Goal: Task Accomplishment & Management: Complete application form

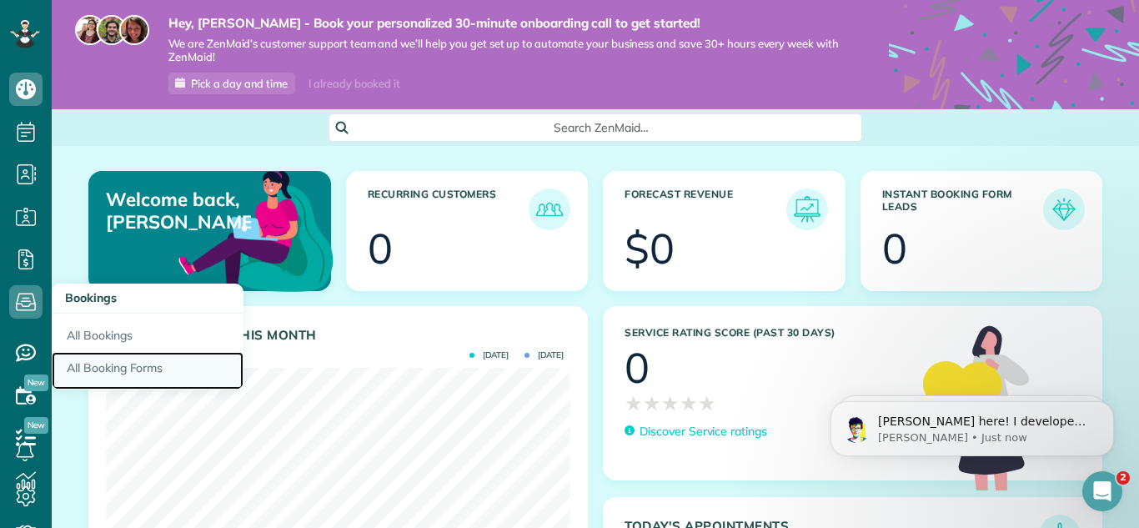
click at [98, 365] on link "All Booking Forms" at bounding box center [148, 371] width 192 height 38
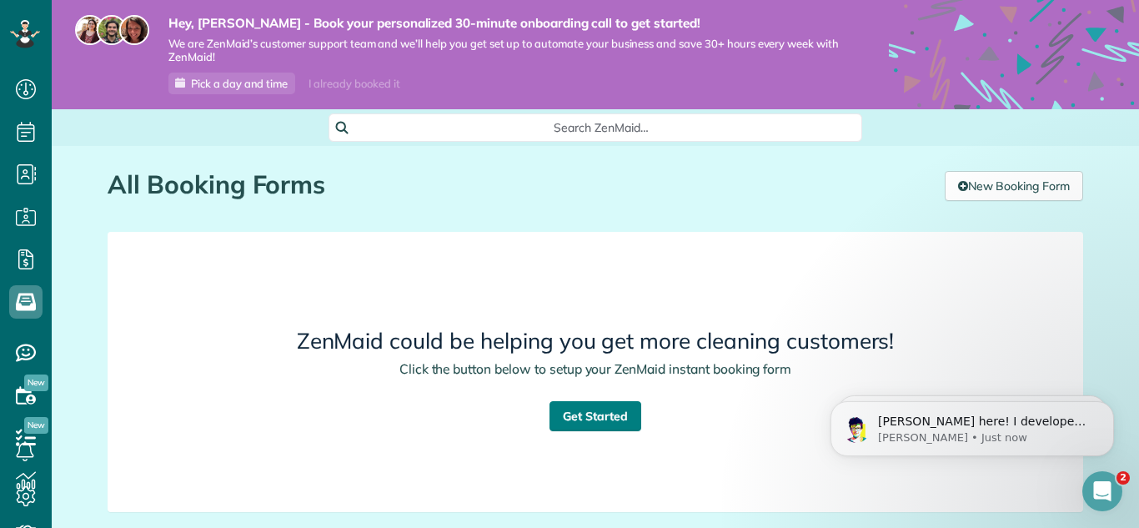
click at [576, 418] on link "Get Started" at bounding box center [595, 416] width 92 height 30
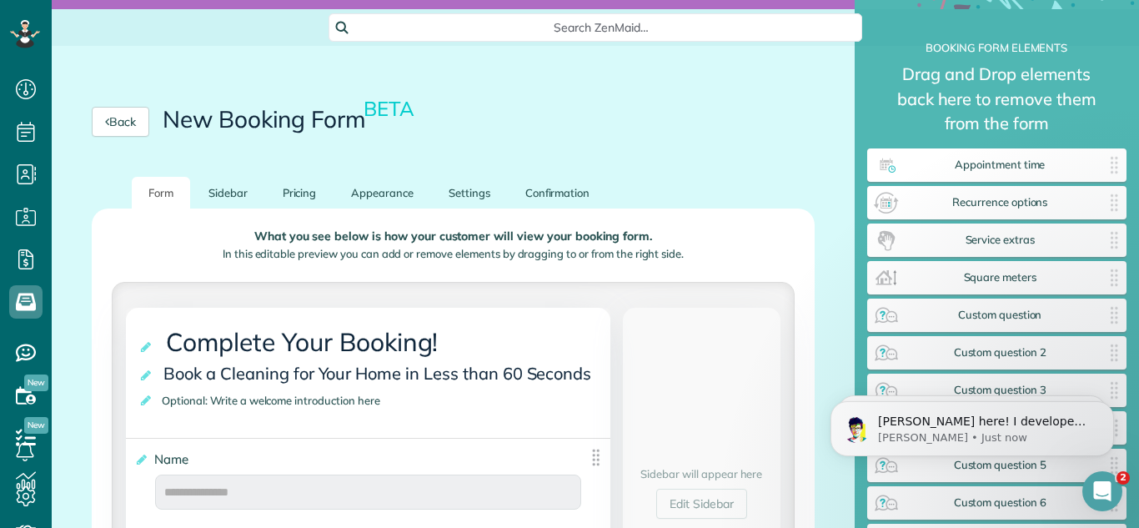
scroll to position [104, 0]
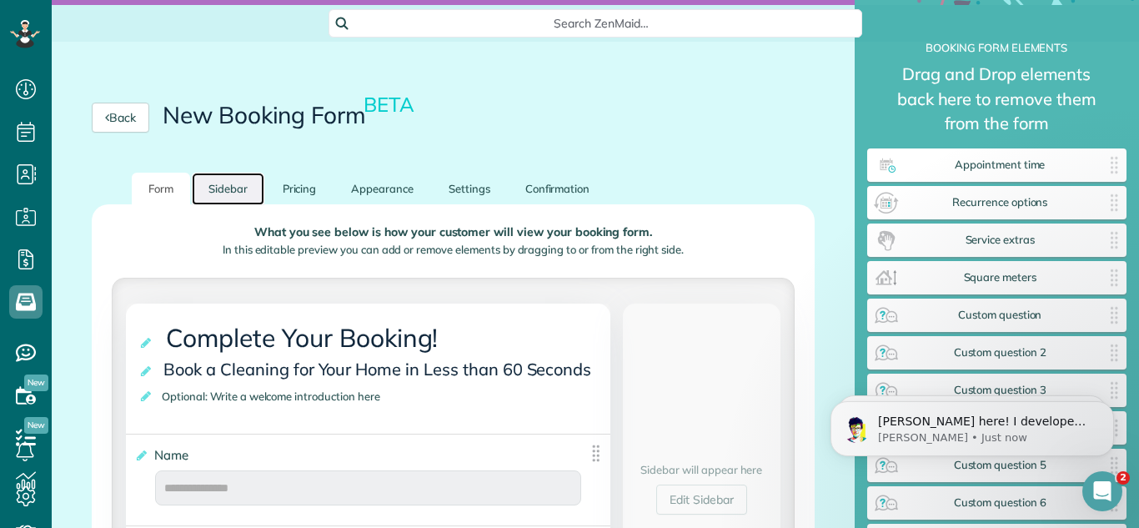
click at [234, 190] on link "Sidebar" at bounding box center [228, 189] width 73 height 33
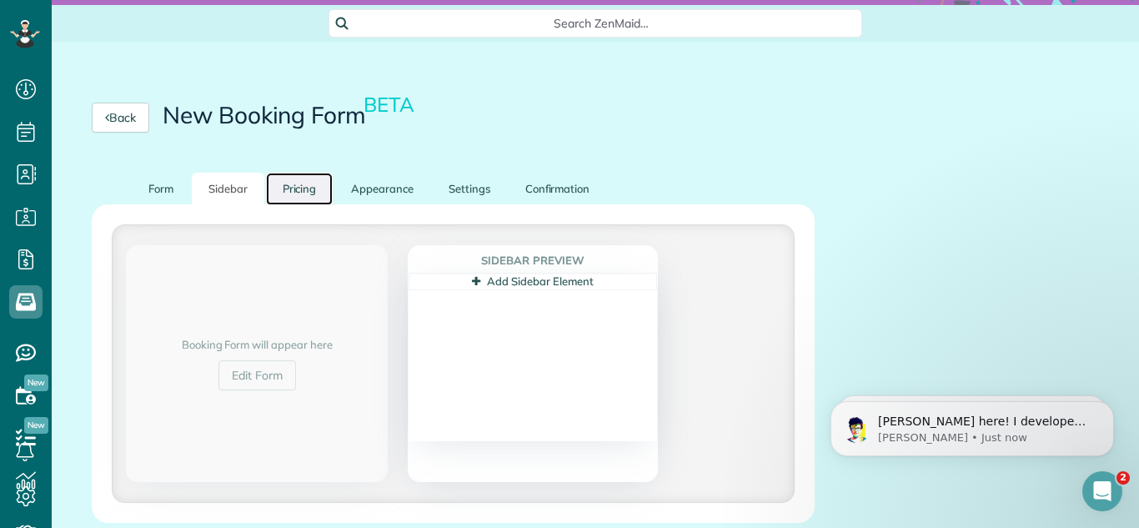
click at [290, 190] on link "Pricing" at bounding box center [300, 189] width 68 height 33
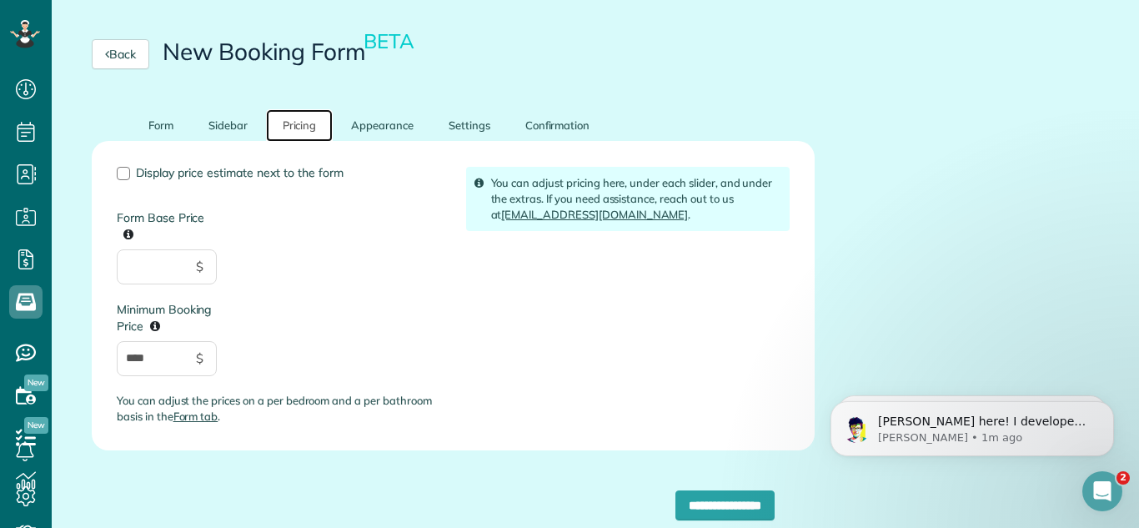
scroll to position [165, 0]
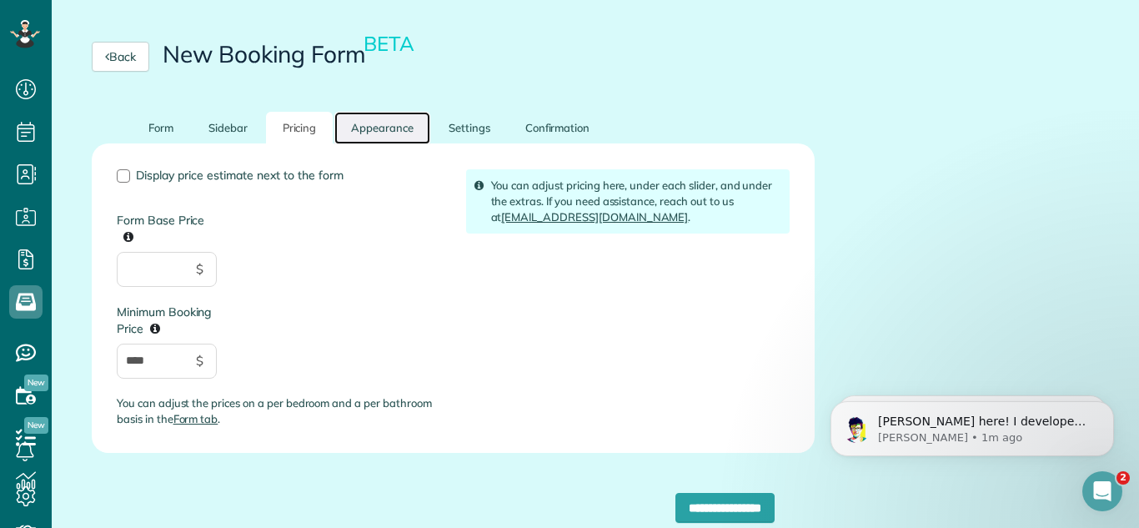
click at [393, 130] on link "Appearance" at bounding box center [382, 128] width 96 height 33
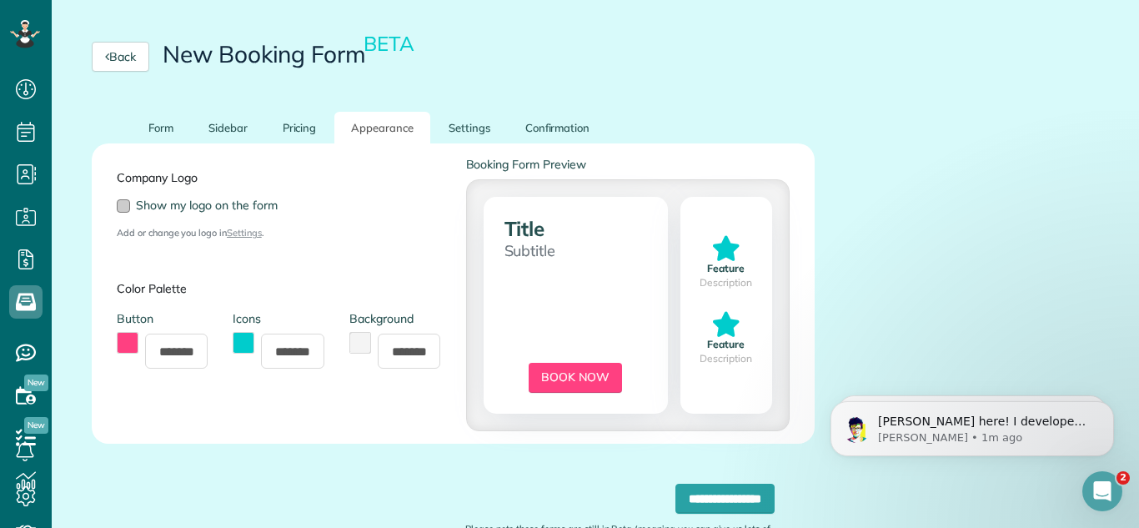
click at [123, 205] on div at bounding box center [123, 205] width 13 height 13
click at [128, 340] on button "toggle color picker dialog" at bounding box center [128, 343] width 22 height 22
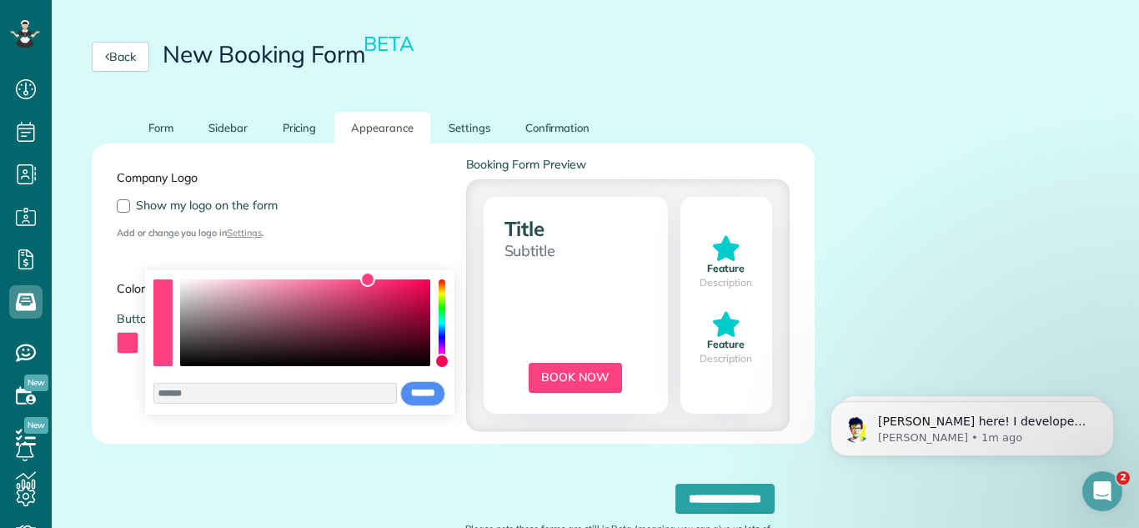
click at [439, 306] on div "color picker dialog" at bounding box center [441, 322] width 7 height 87
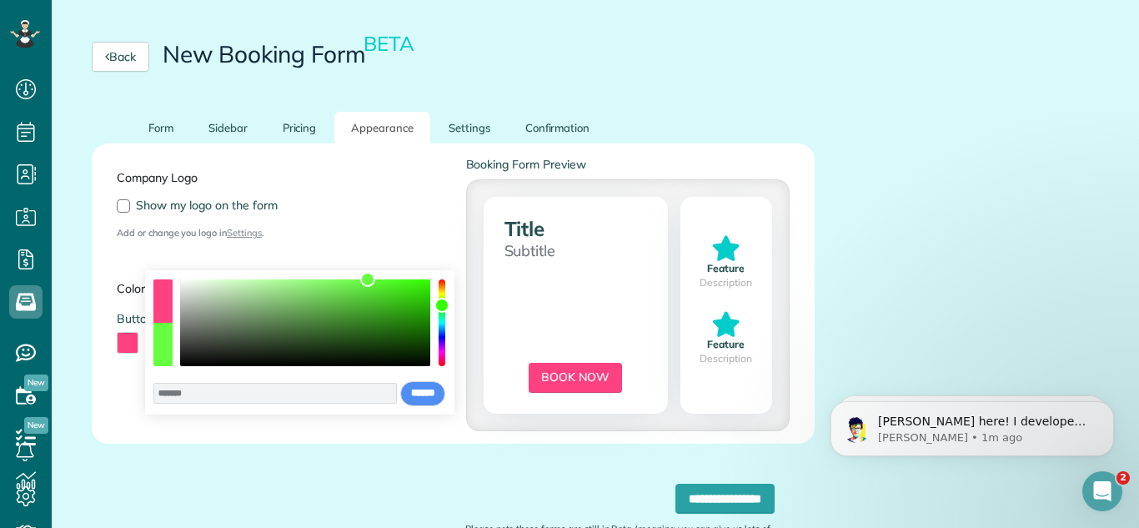
click at [438, 305] on div "color picker dialog" at bounding box center [441, 305] width 15 height 15
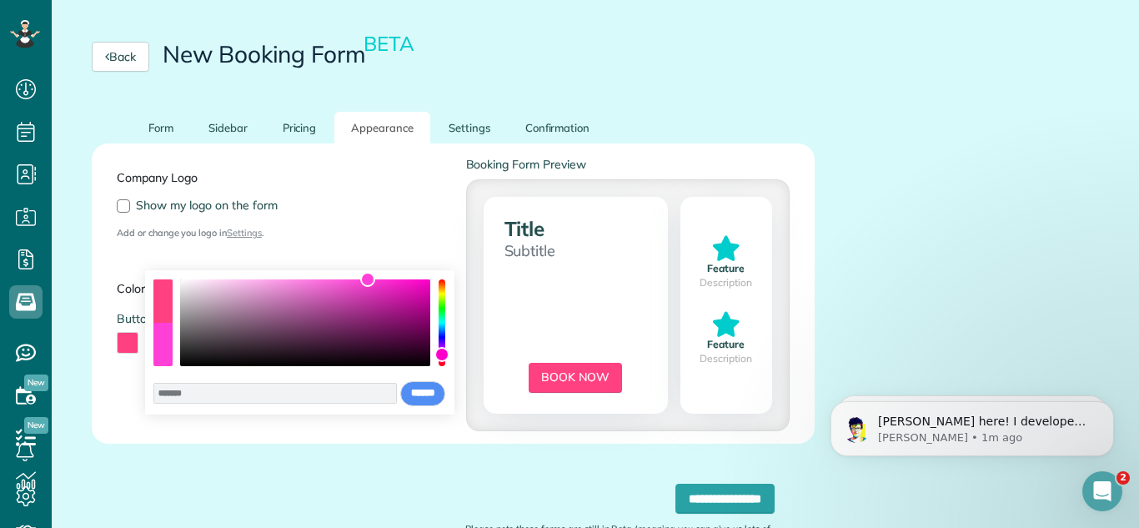
click at [441, 354] on div "color picker dialog" at bounding box center [441, 322] width 7 height 87
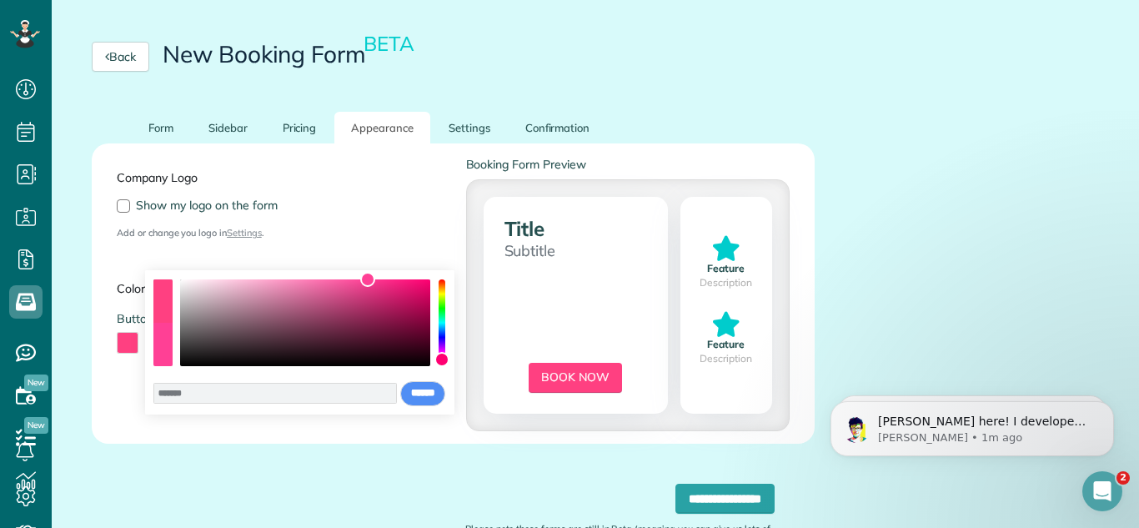
type input "*******"
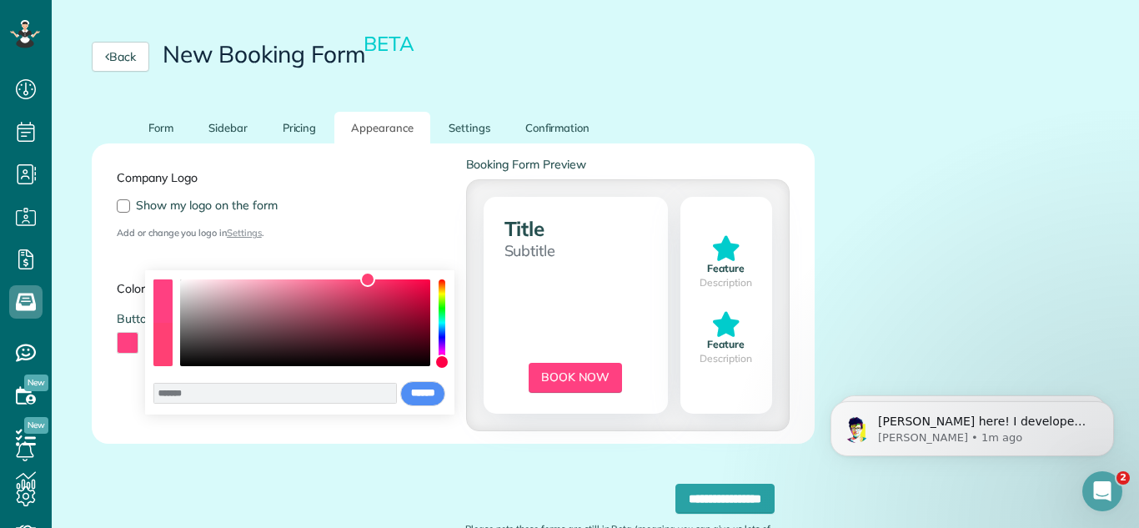
drag, startPoint x: 440, startPoint y: 353, endPoint x: 438, endPoint y: 362, distance: 8.5
click at [438, 362] on div "color picker dialog" at bounding box center [441, 361] width 15 height 15
click at [357, 485] on div "**********" at bounding box center [453, 527] width 723 height 168
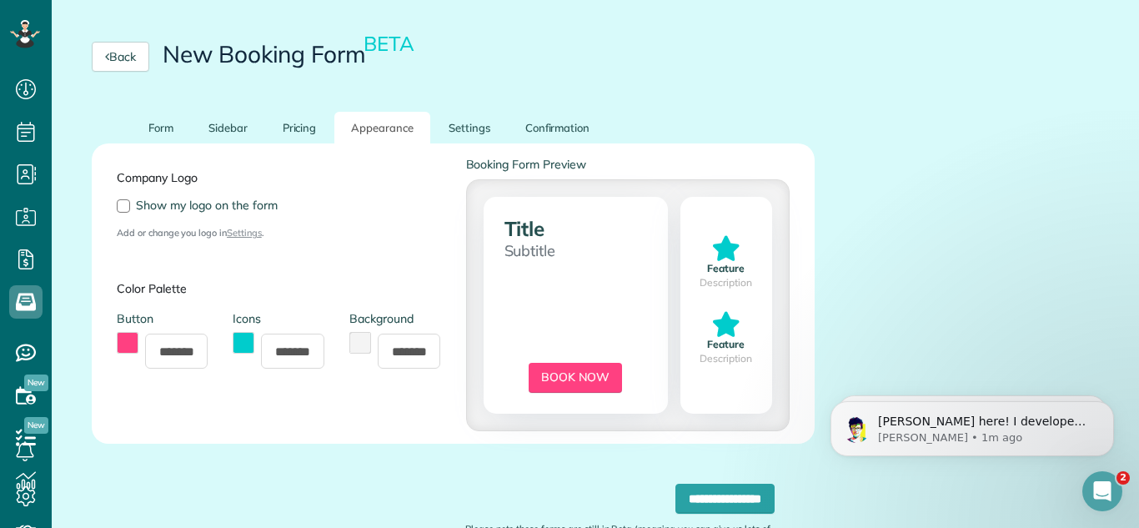
click at [243, 343] on button "toggle color picker dialog" at bounding box center [244, 343] width 22 height 22
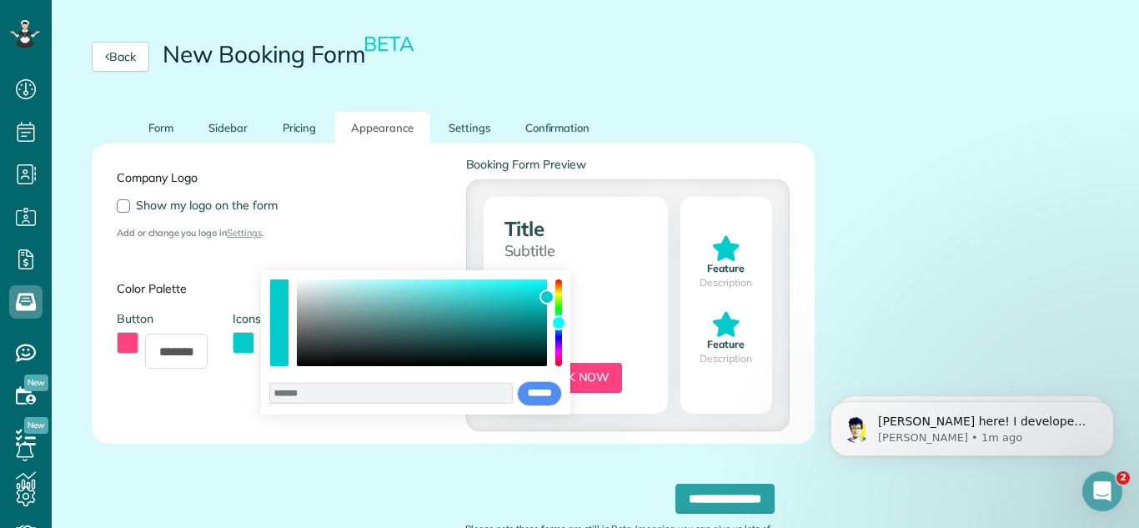
click at [231, 469] on div "**********" at bounding box center [453, 527] width 723 height 168
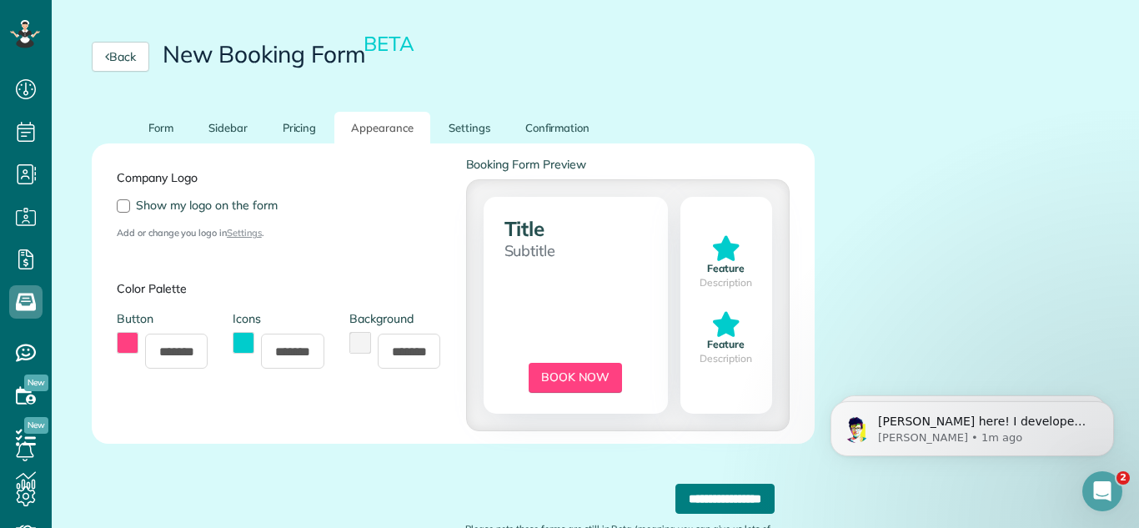
click at [694, 502] on input "**********" at bounding box center [724, 498] width 99 height 30
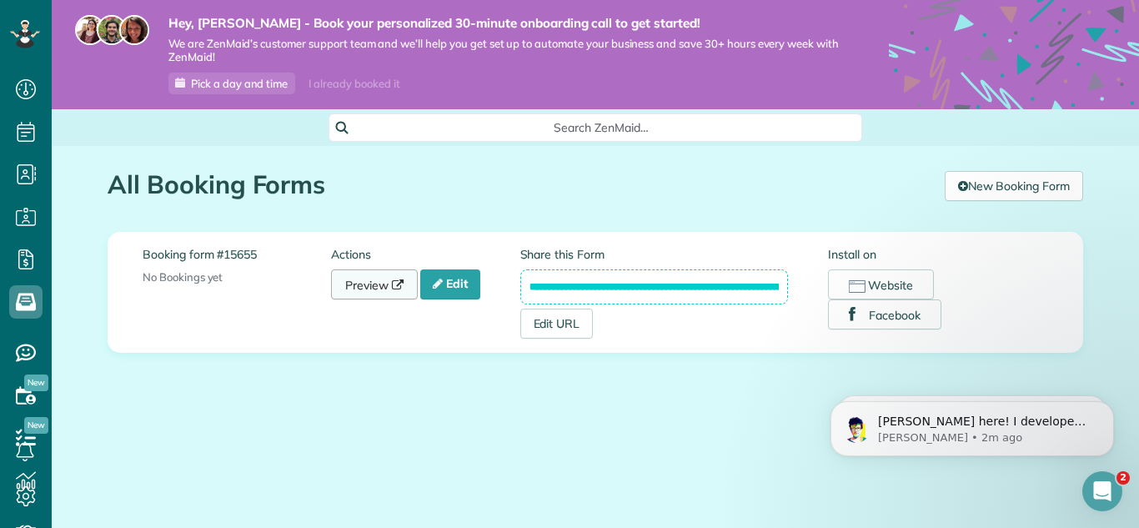
click at [357, 278] on link "Preview" at bounding box center [374, 284] width 87 height 30
click at [869, 283] on button "Website" at bounding box center [881, 284] width 106 height 30
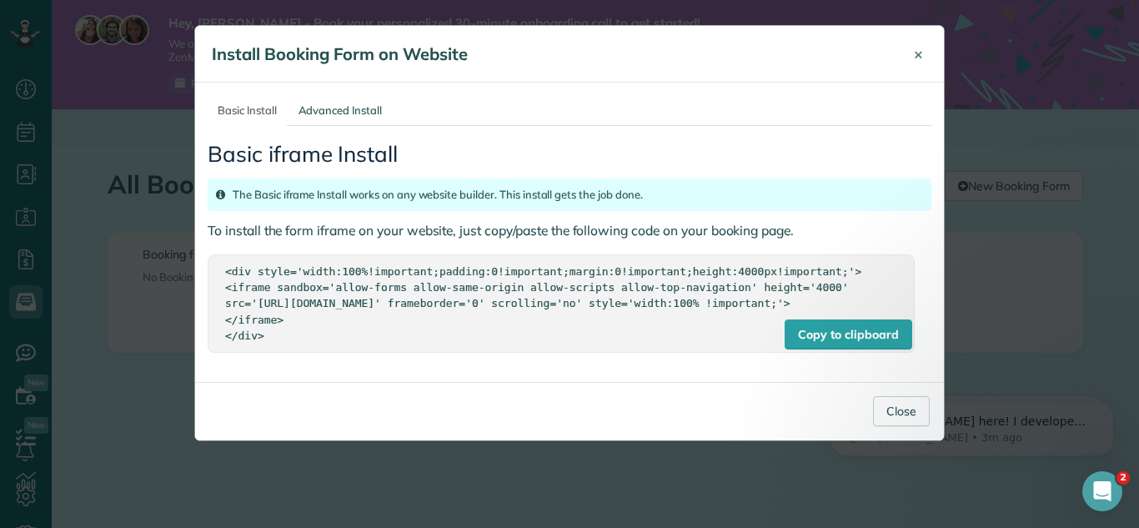
click at [917, 55] on span "×" at bounding box center [918, 53] width 9 height 19
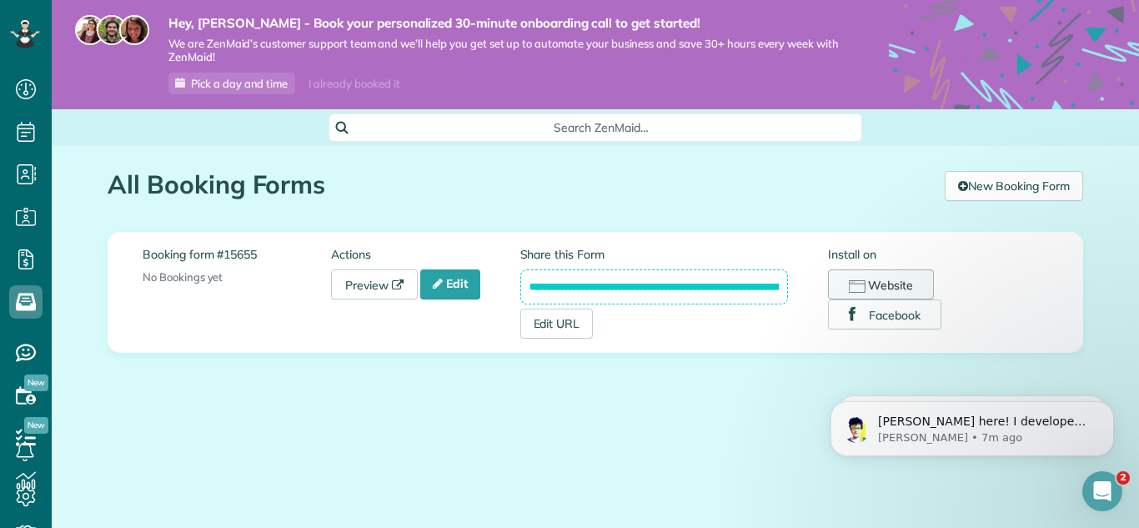
click at [860, 283] on icon "button" at bounding box center [857, 286] width 17 height 13
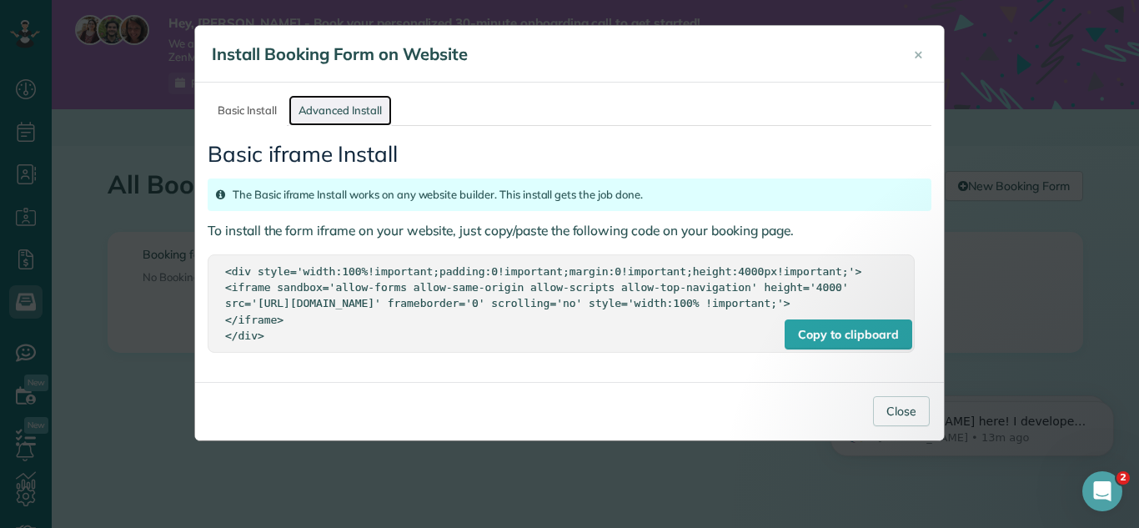
click at [367, 111] on link "Advanced Install" at bounding box center [339, 110] width 103 height 31
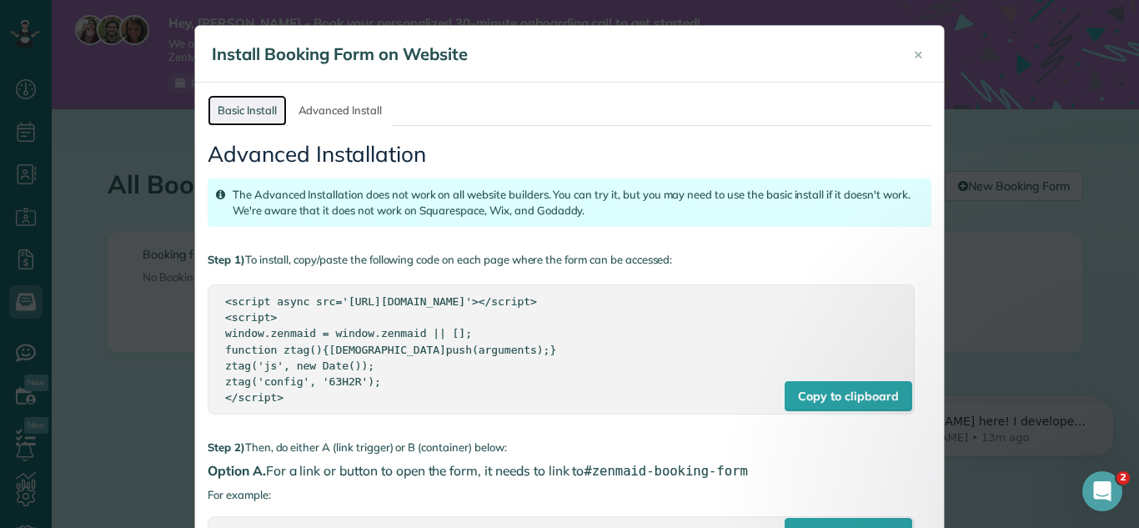
click at [275, 112] on link "Basic Install" at bounding box center [247, 110] width 79 height 31
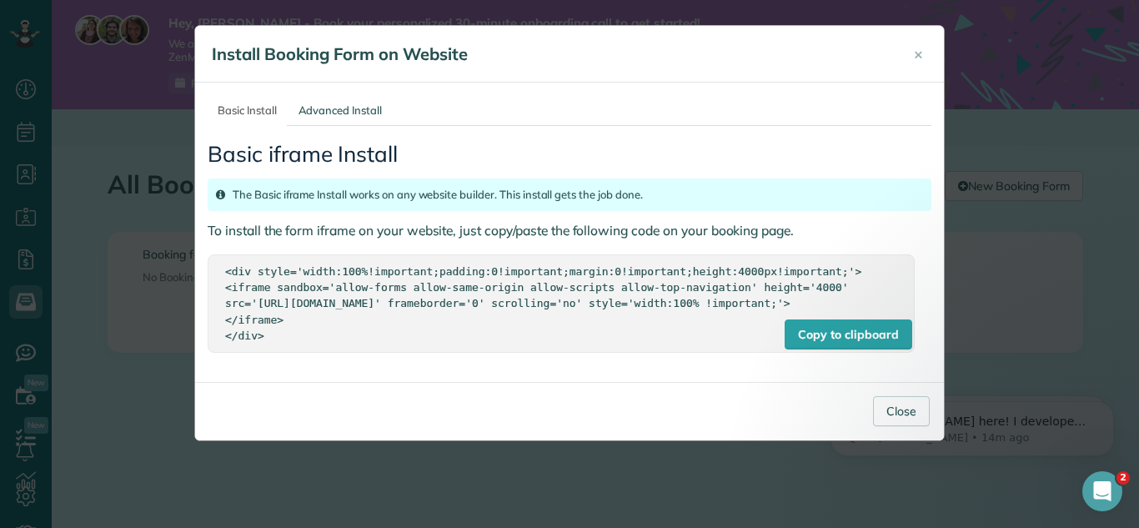
click at [1027, 139] on div "× Install Booking Form on Website Basic Install Advanced Install Basic iframe I…" at bounding box center [569, 264] width 1139 height 528
